Goal: Task Accomplishment & Management: Manage account settings

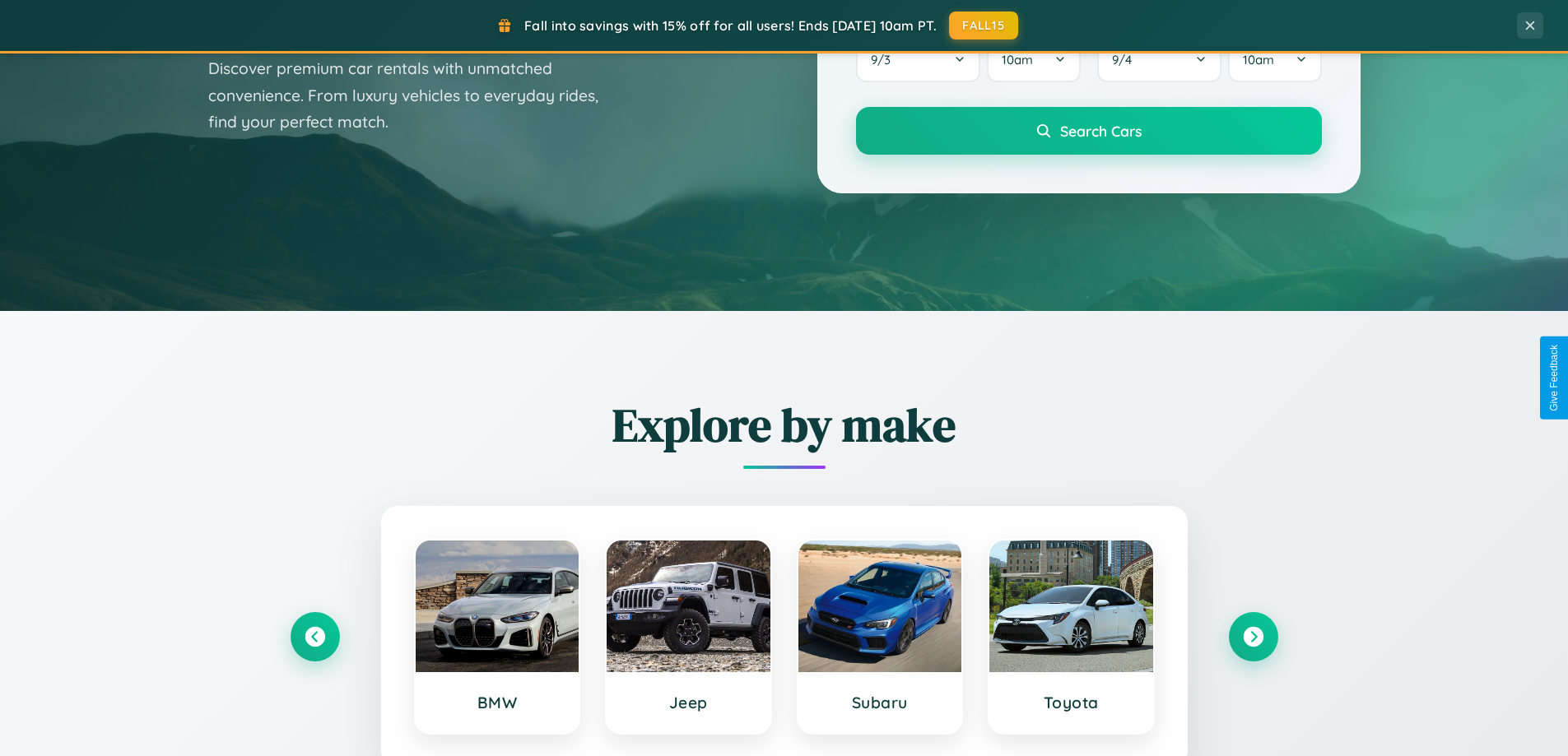
scroll to position [709, 0]
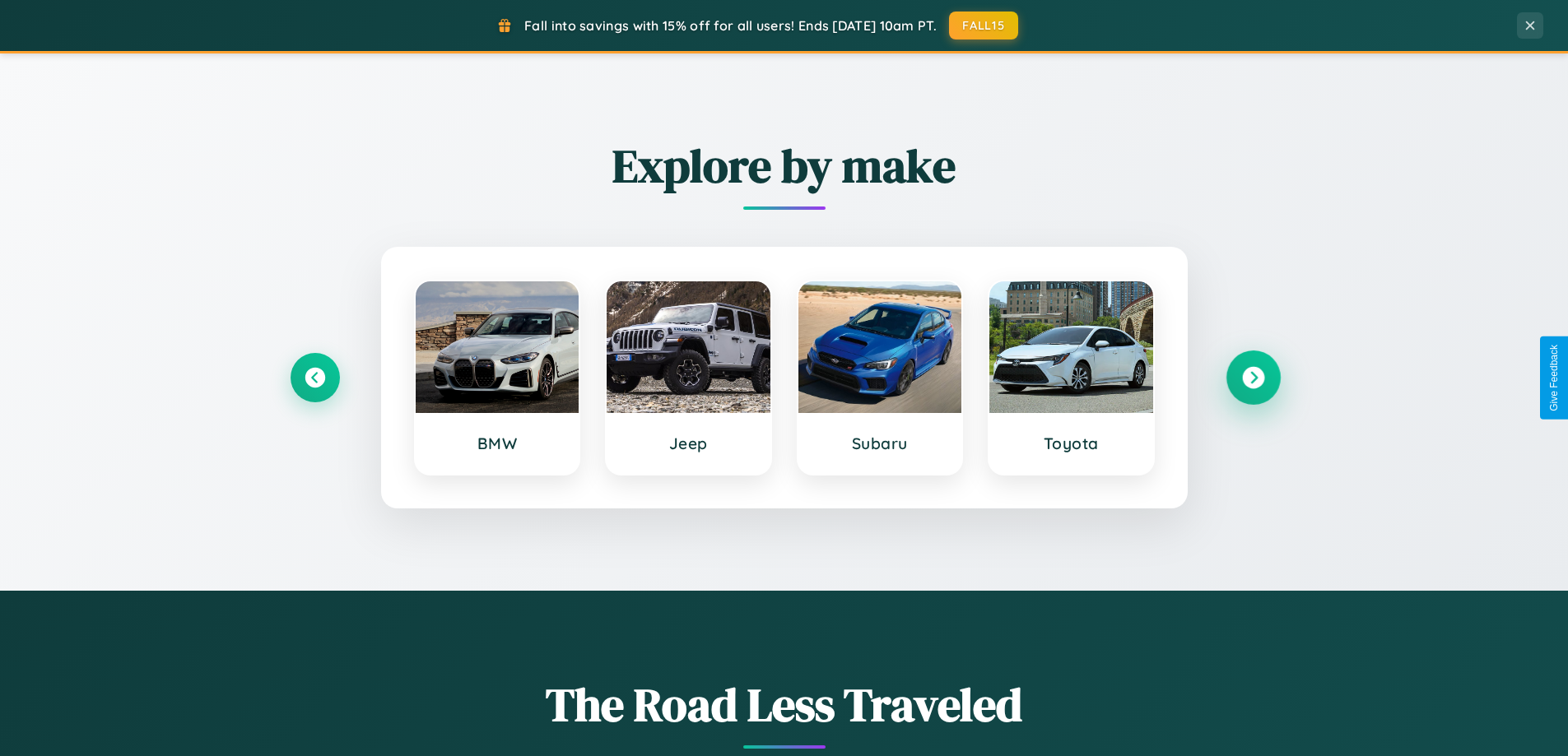
click at [1253, 378] on icon at bounding box center [1254, 378] width 22 height 22
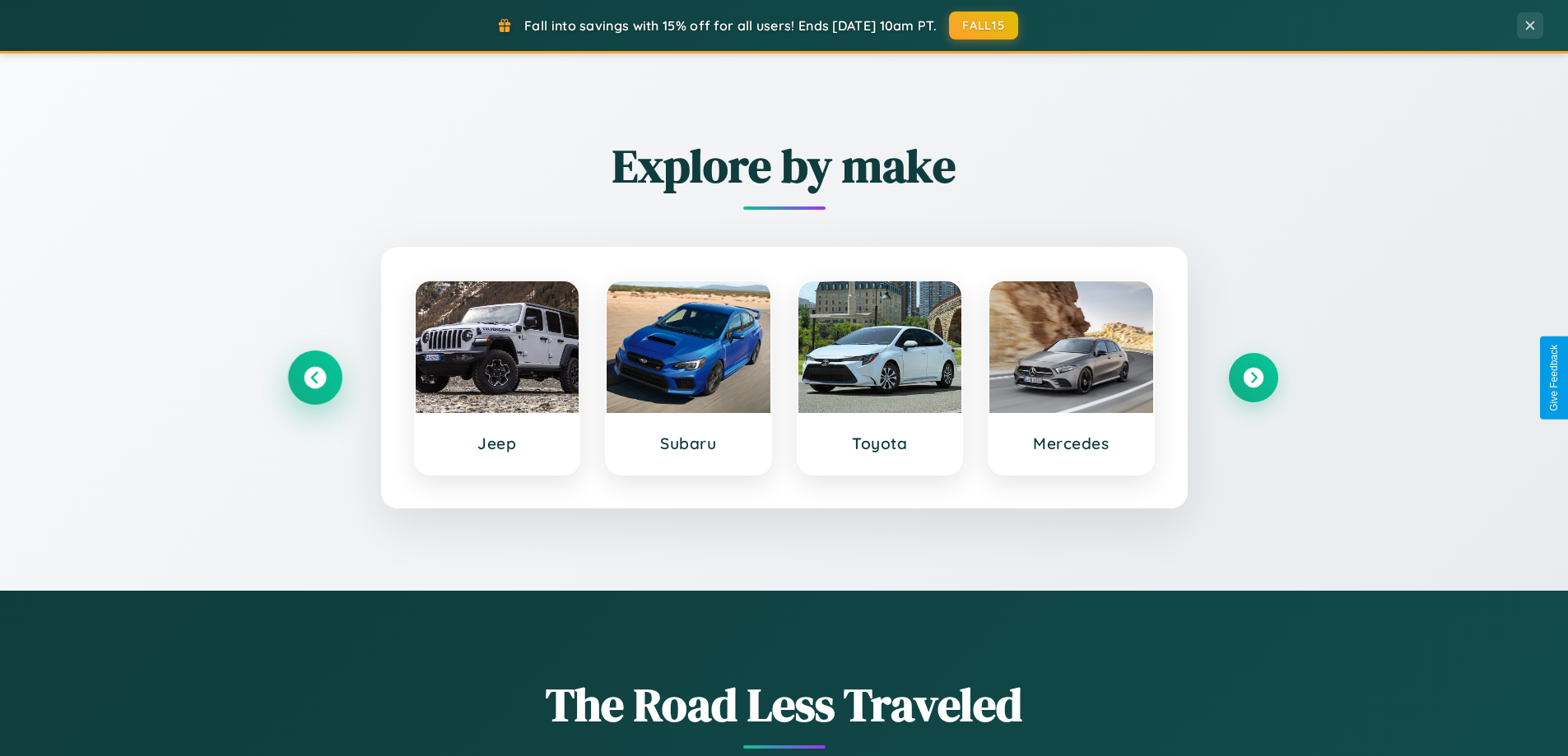
click at [314, 378] on icon at bounding box center [315, 378] width 22 height 22
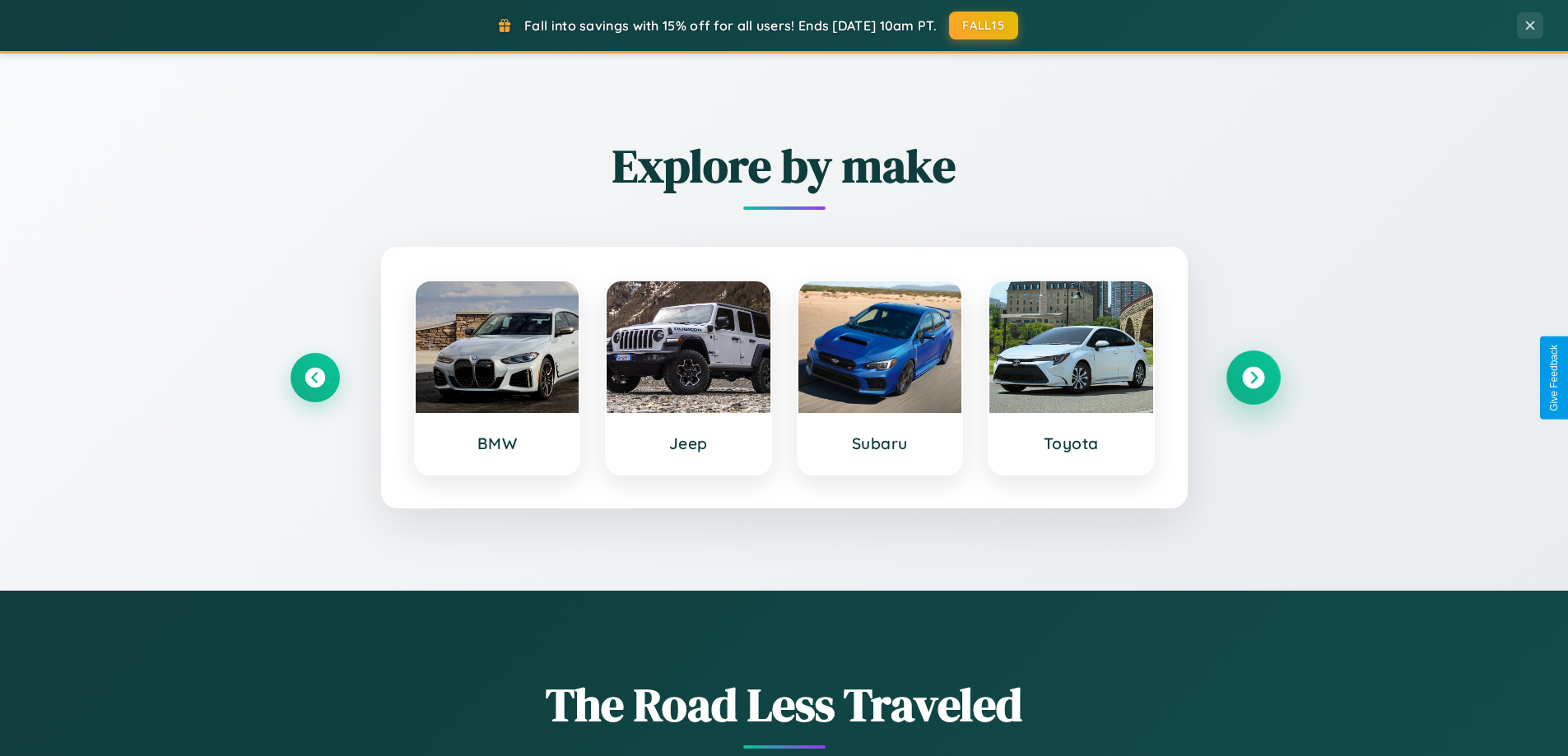
click at [1253, 378] on icon at bounding box center [1254, 378] width 22 height 22
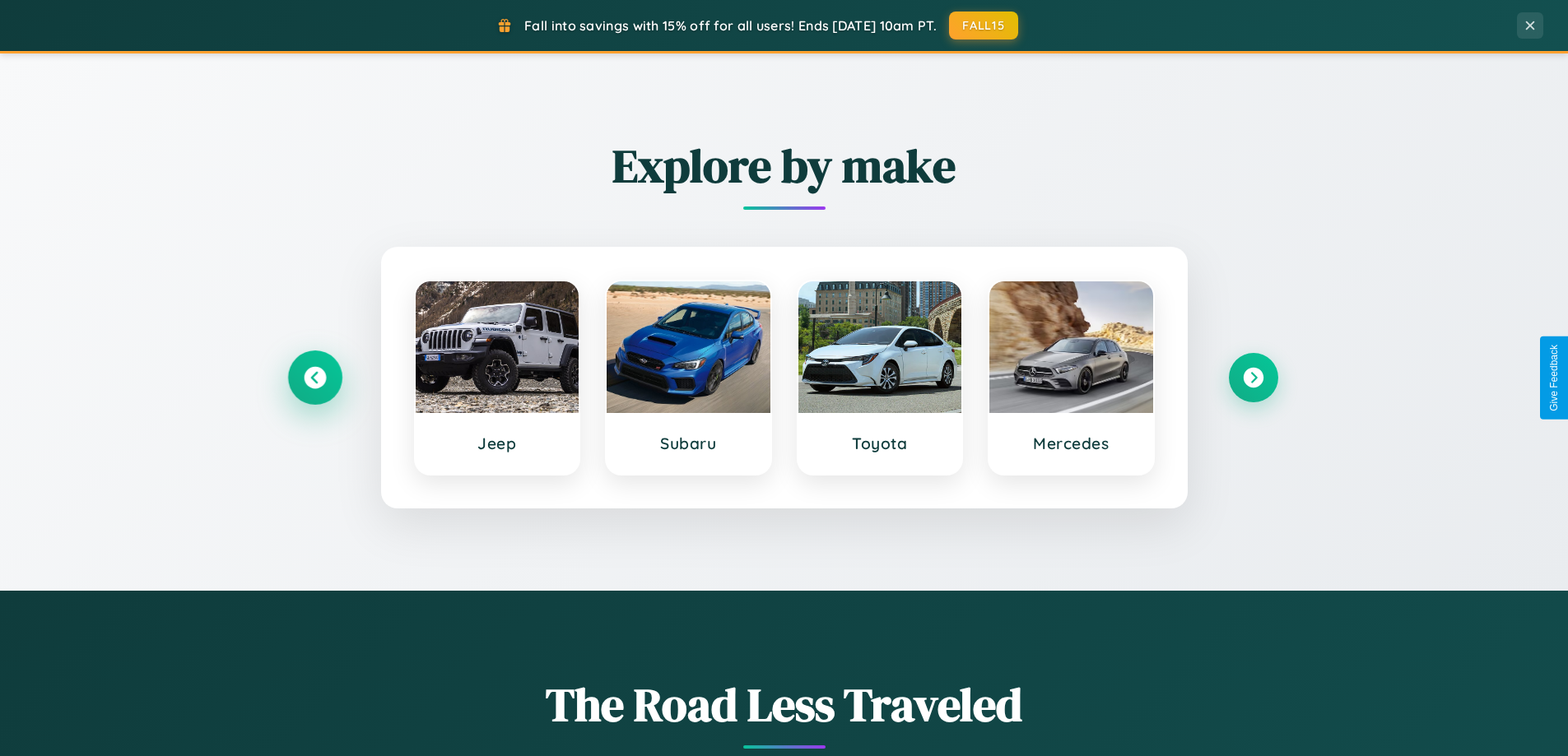
click at [314, 378] on icon at bounding box center [315, 378] width 22 height 22
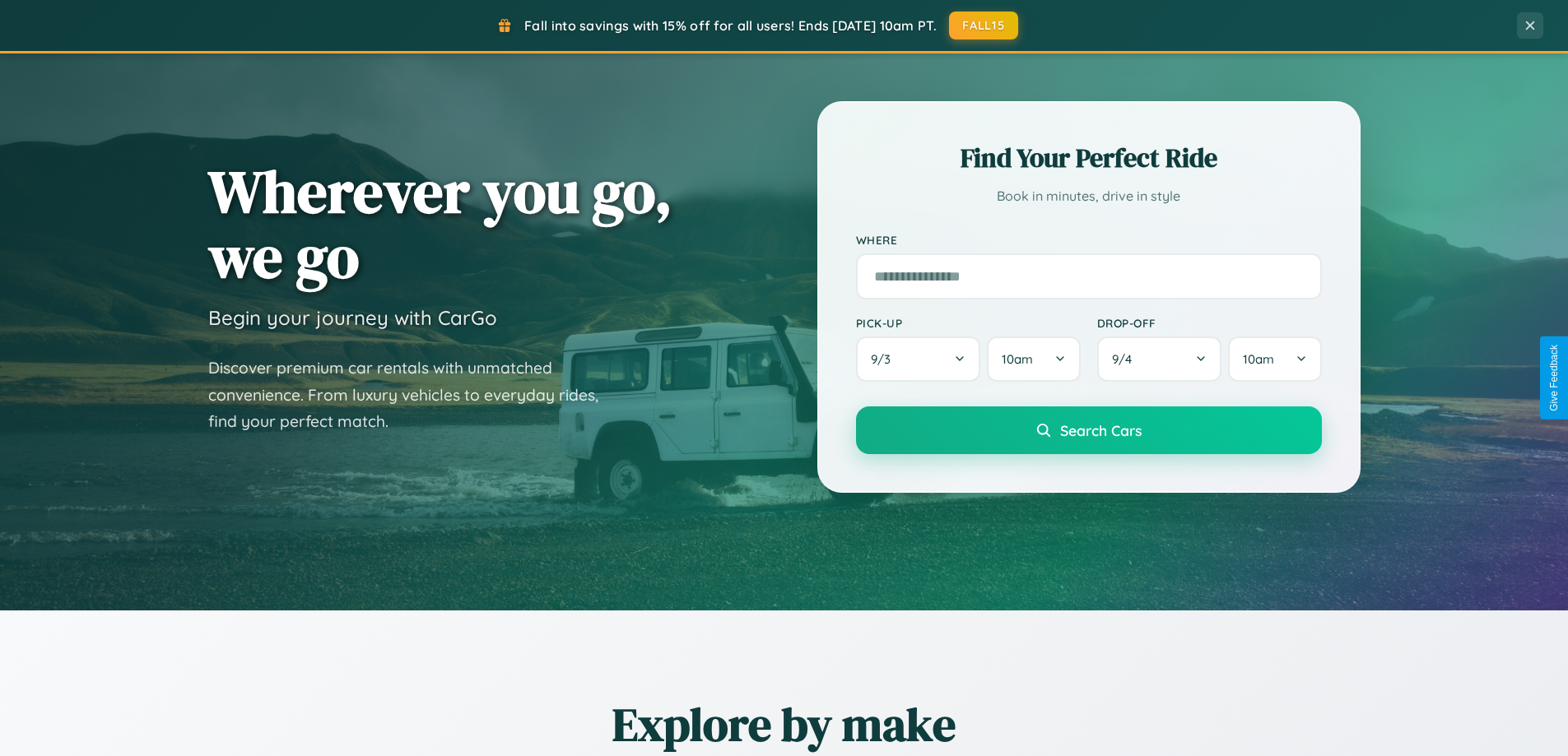
scroll to position [0, 0]
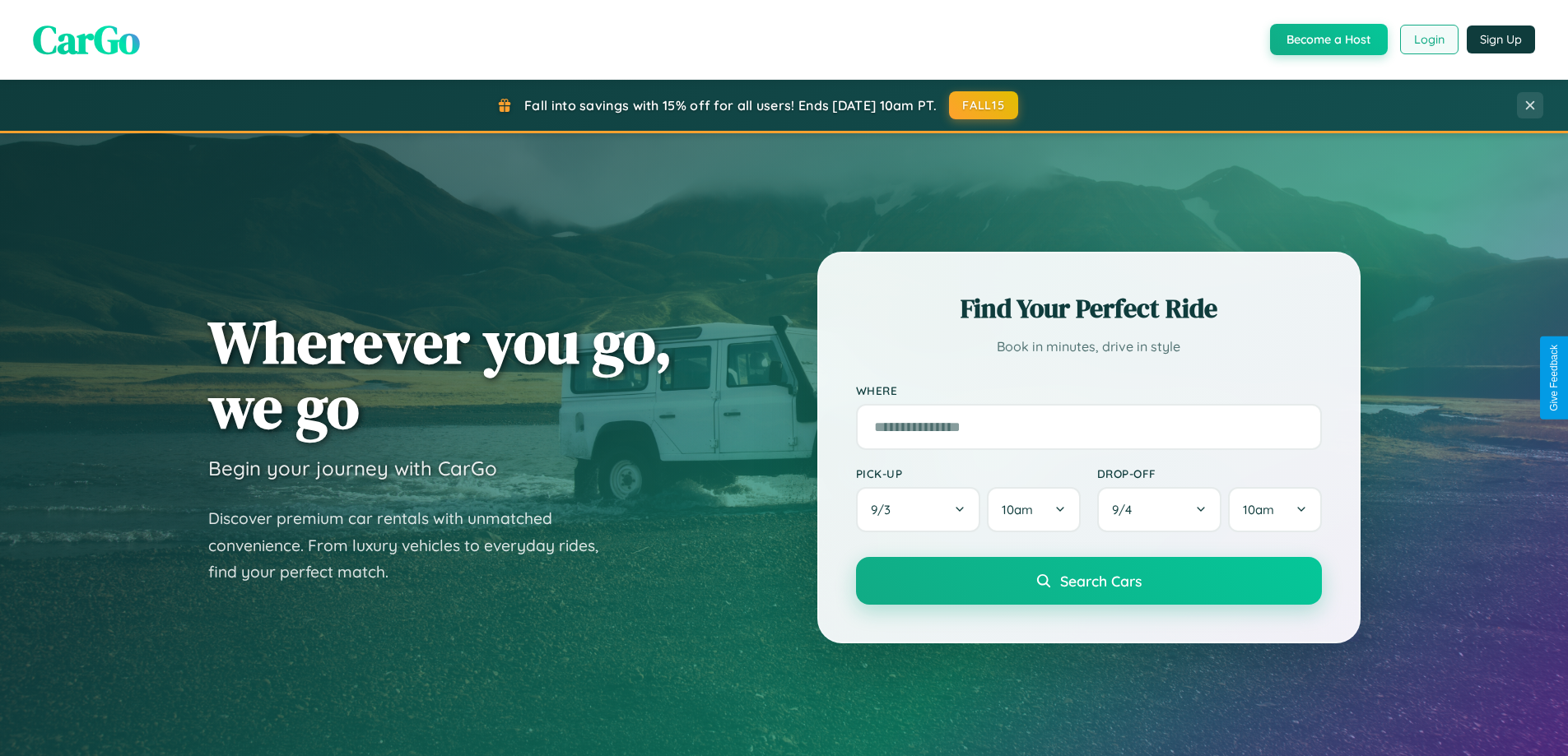
click at [1428, 39] on button "Login" at bounding box center [1429, 39] width 58 height 30
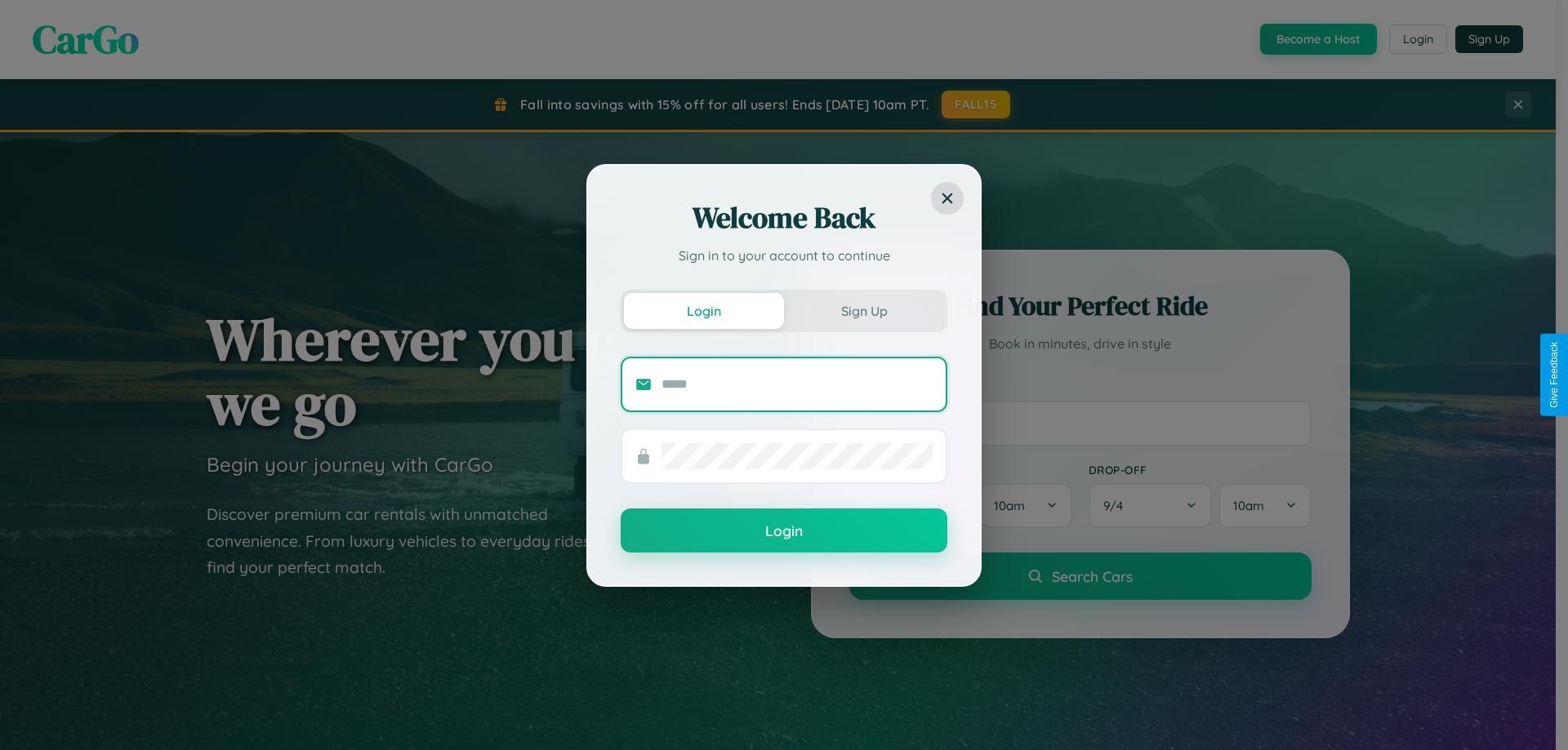
click at [797, 383] on input "text" at bounding box center [797, 384] width 271 height 26
type input "**********"
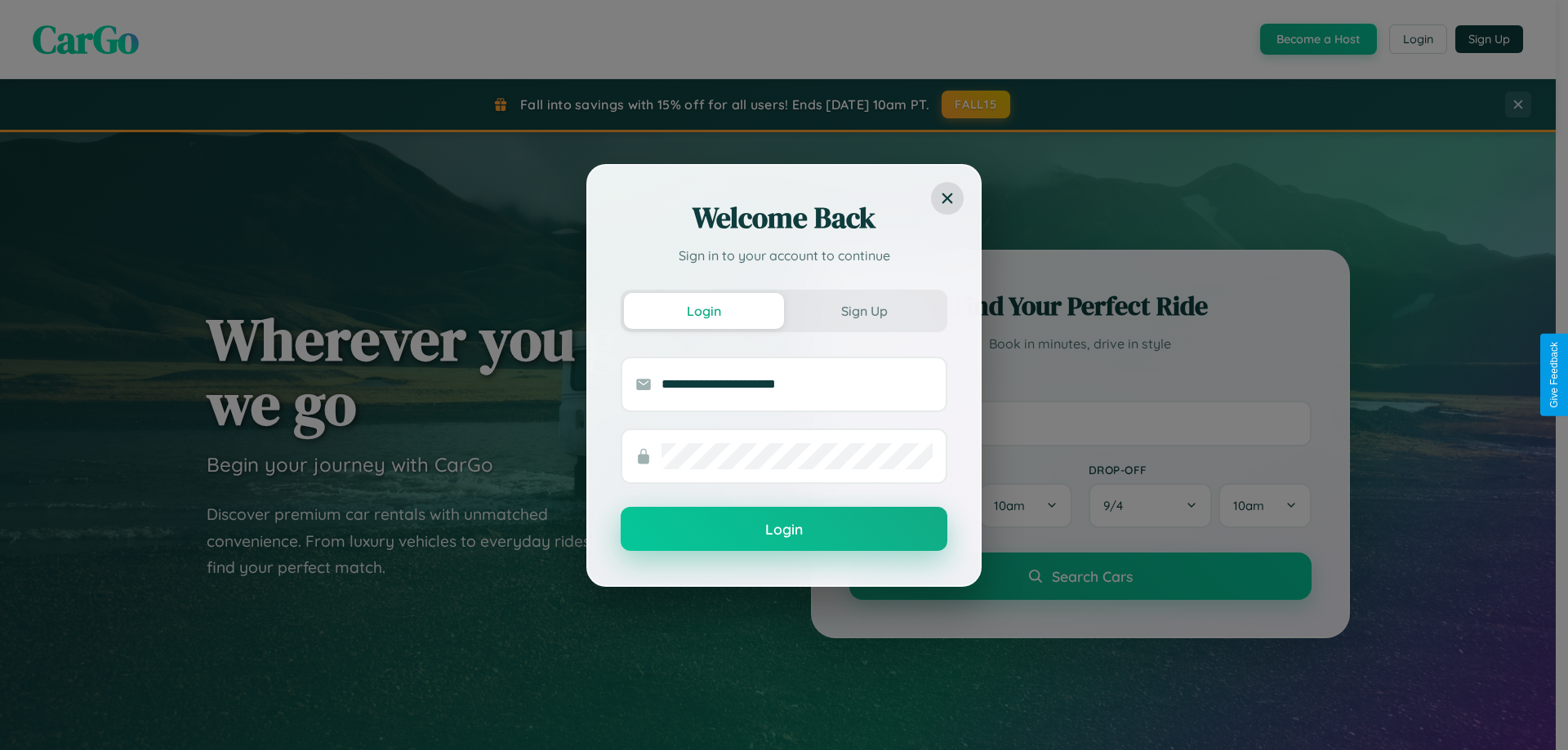
click at [784, 530] on button "Login" at bounding box center [784, 529] width 327 height 45
